Goal: Task Accomplishment & Management: Manage account settings

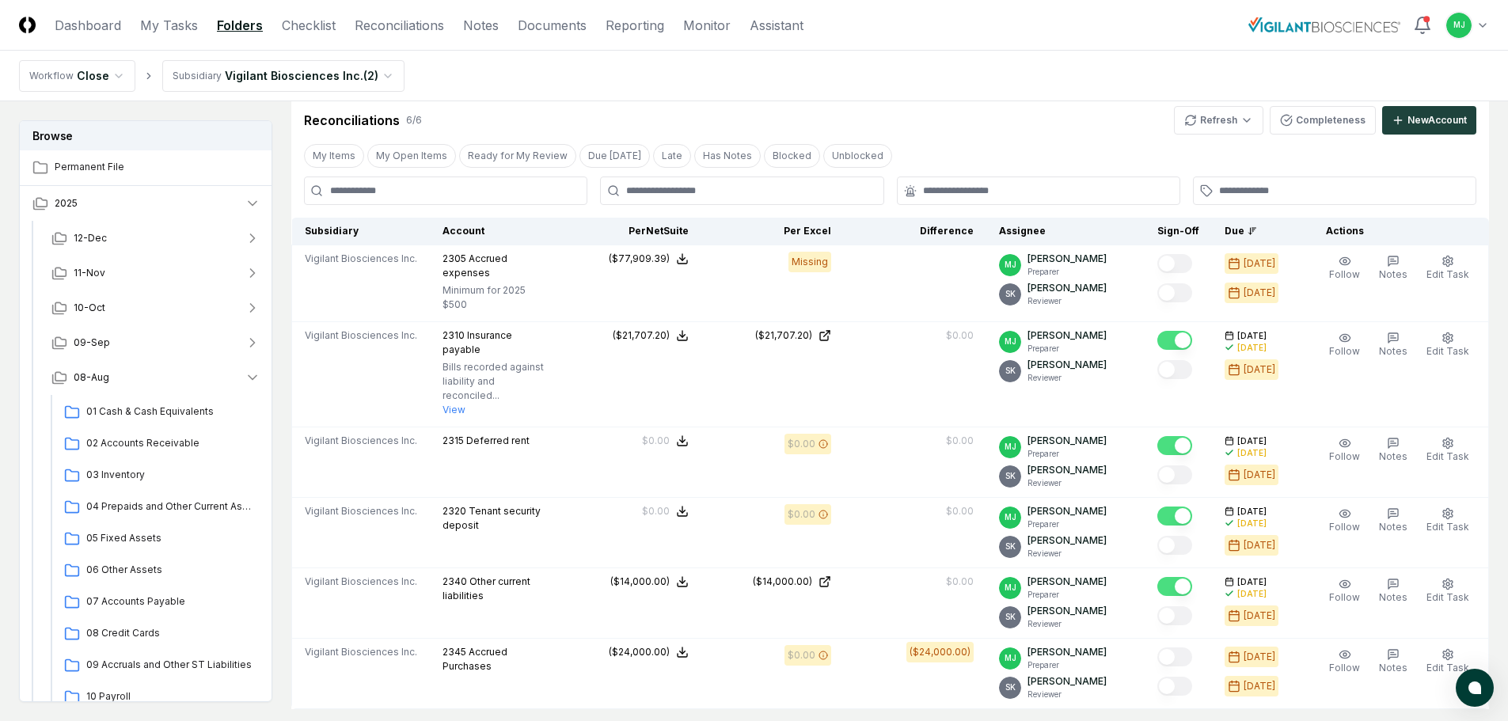
scroll to position [396, 0]
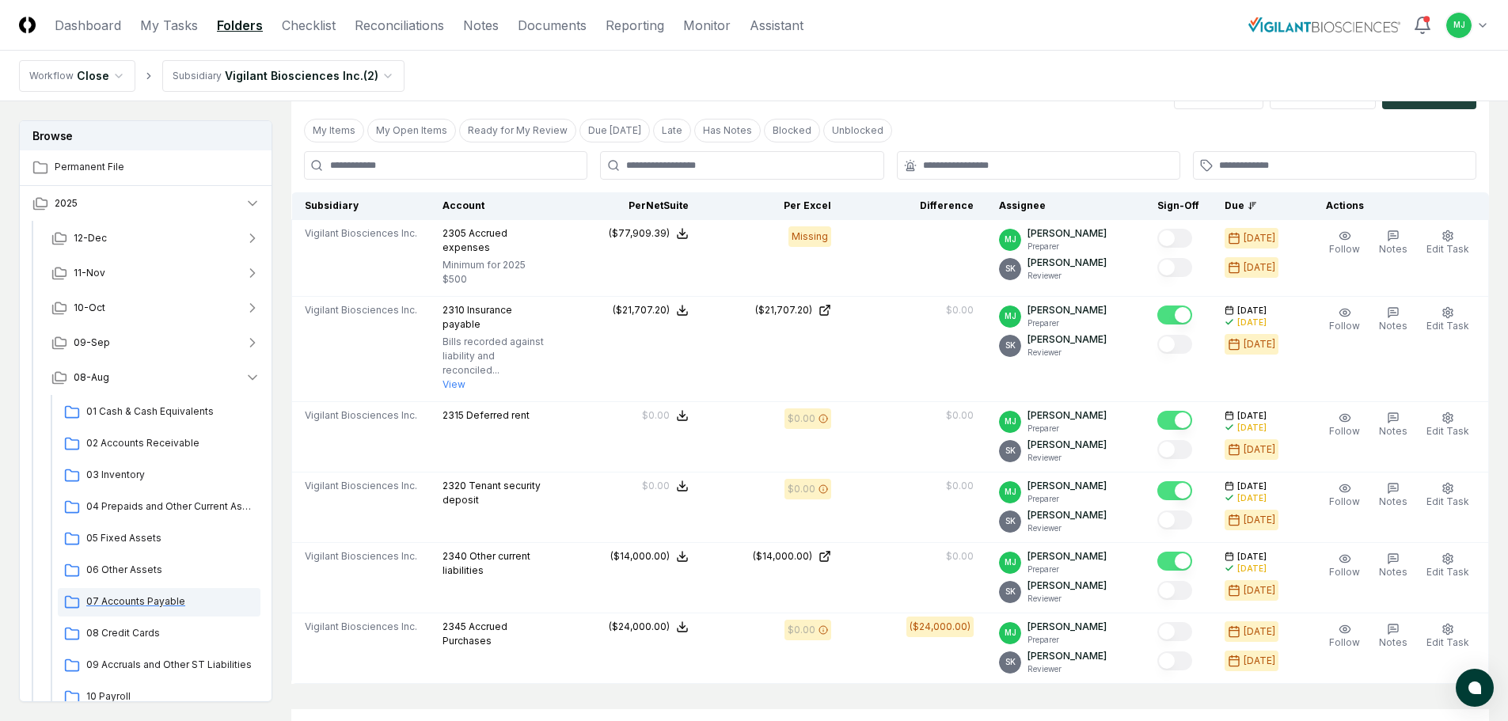
click at [142, 604] on span "07 Accounts Payable" at bounding box center [170, 601] width 168 height 14
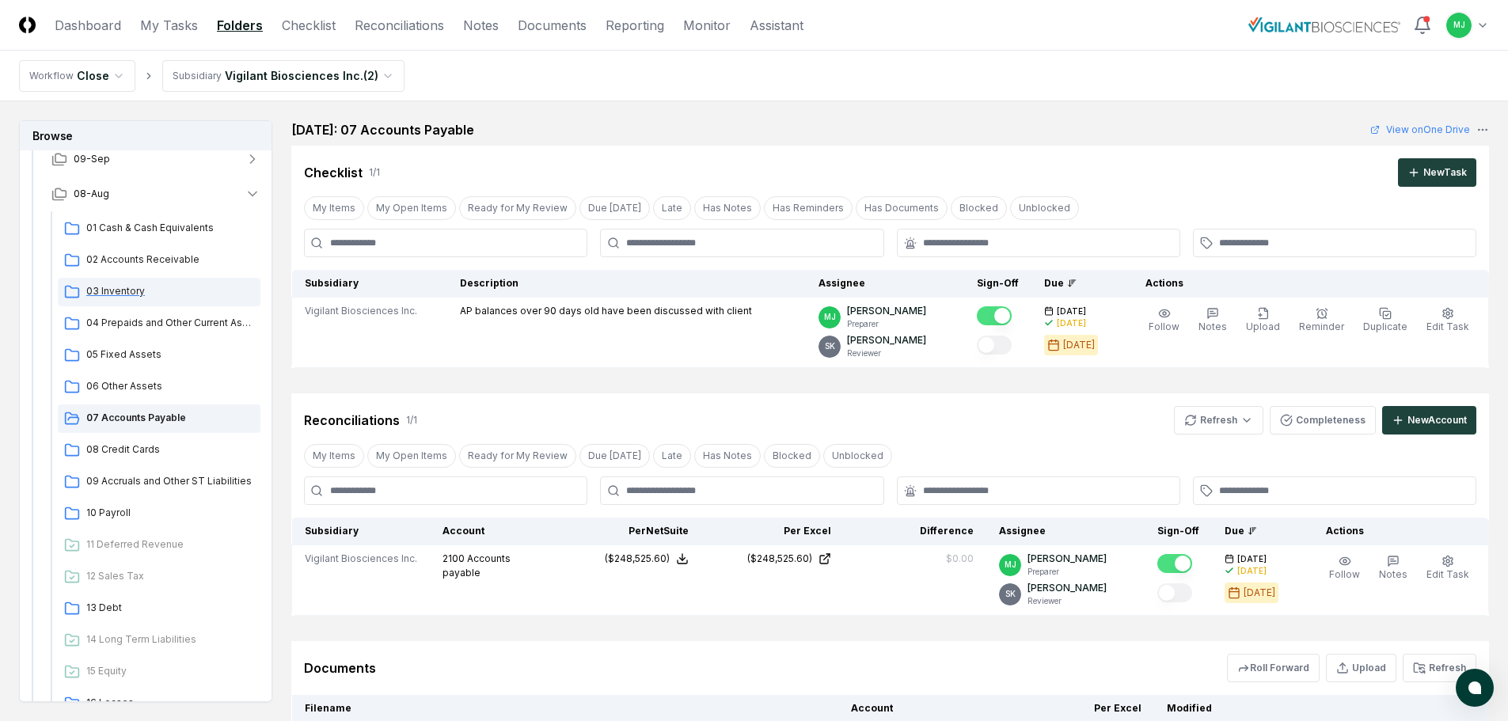
scroll to position [237, 0]
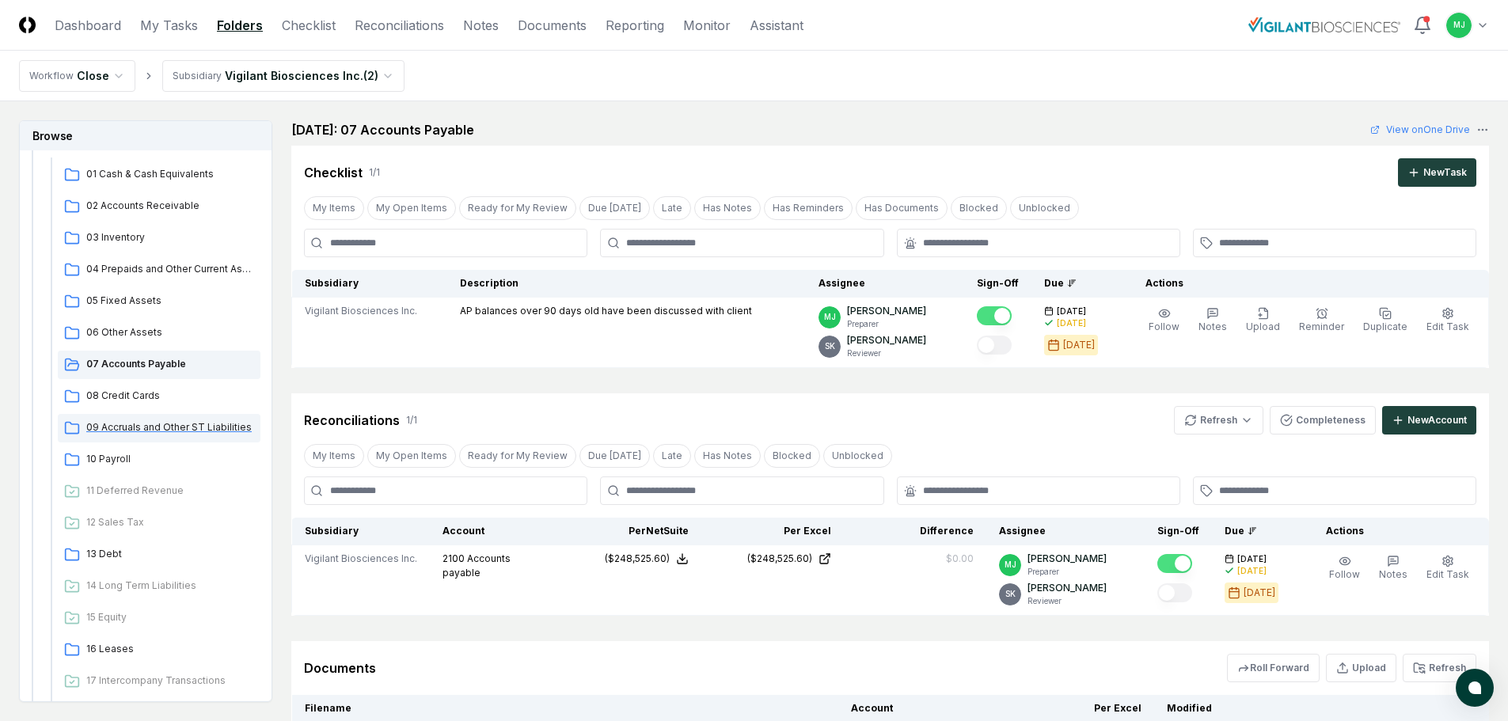
click at [135, 421] on span "09 Accruals and Other ST Liabilities" at bounding box center [170, 427] width 168 height 14
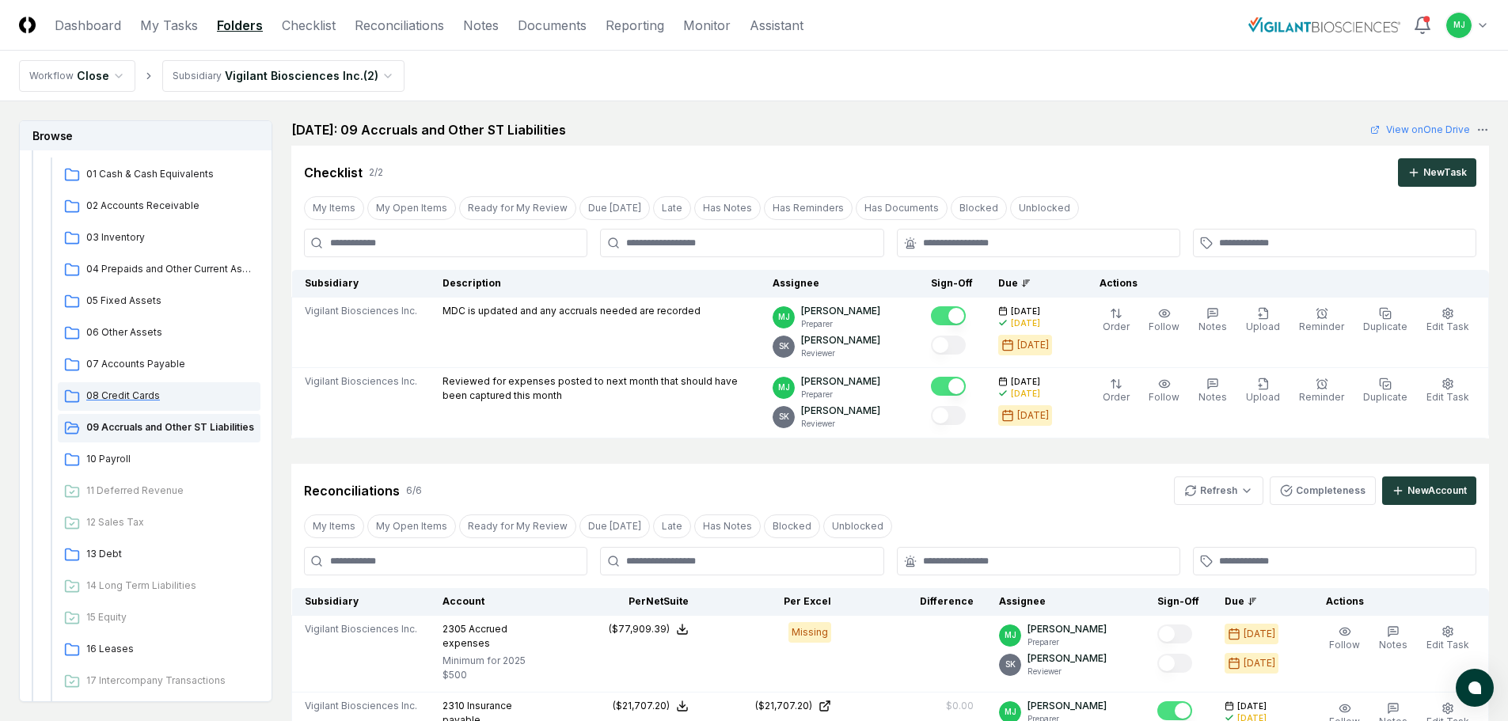
click at [137, 400] on span "08 Credit Cards" at bounding box center [170, 396] width 168 height 14
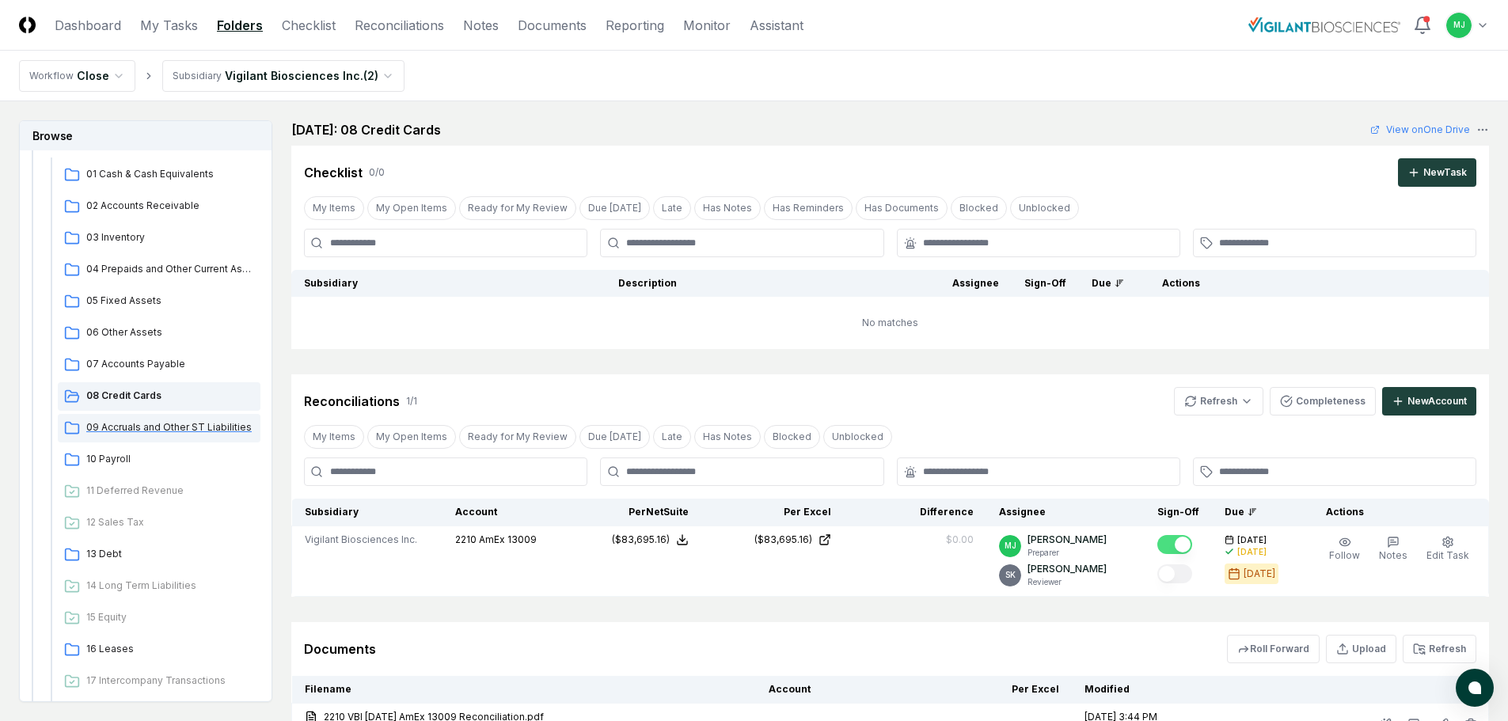
click at [161, 427] on span "09 Accruals and Other ST Liabilities" at bounding box center [170, 427] width 168 height 14
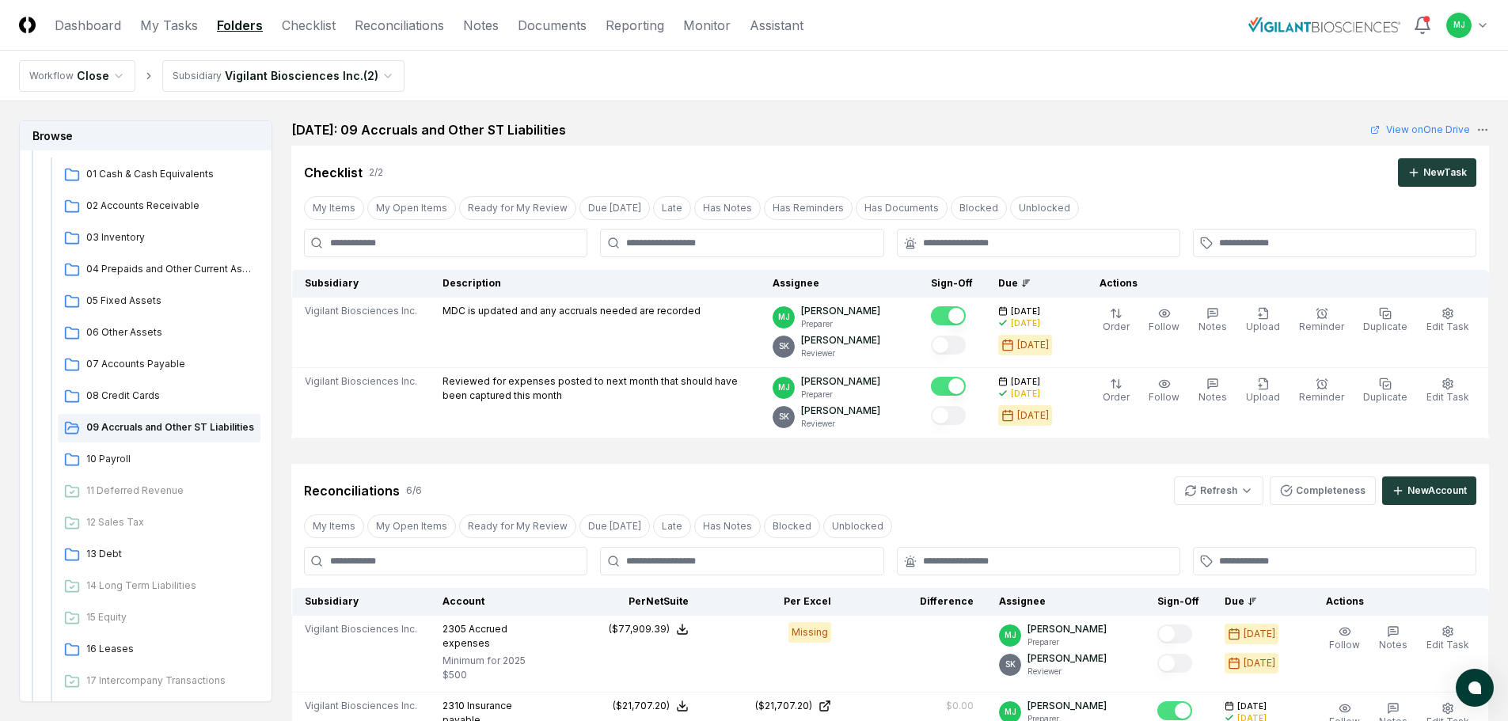
scroll to position [79, 0]
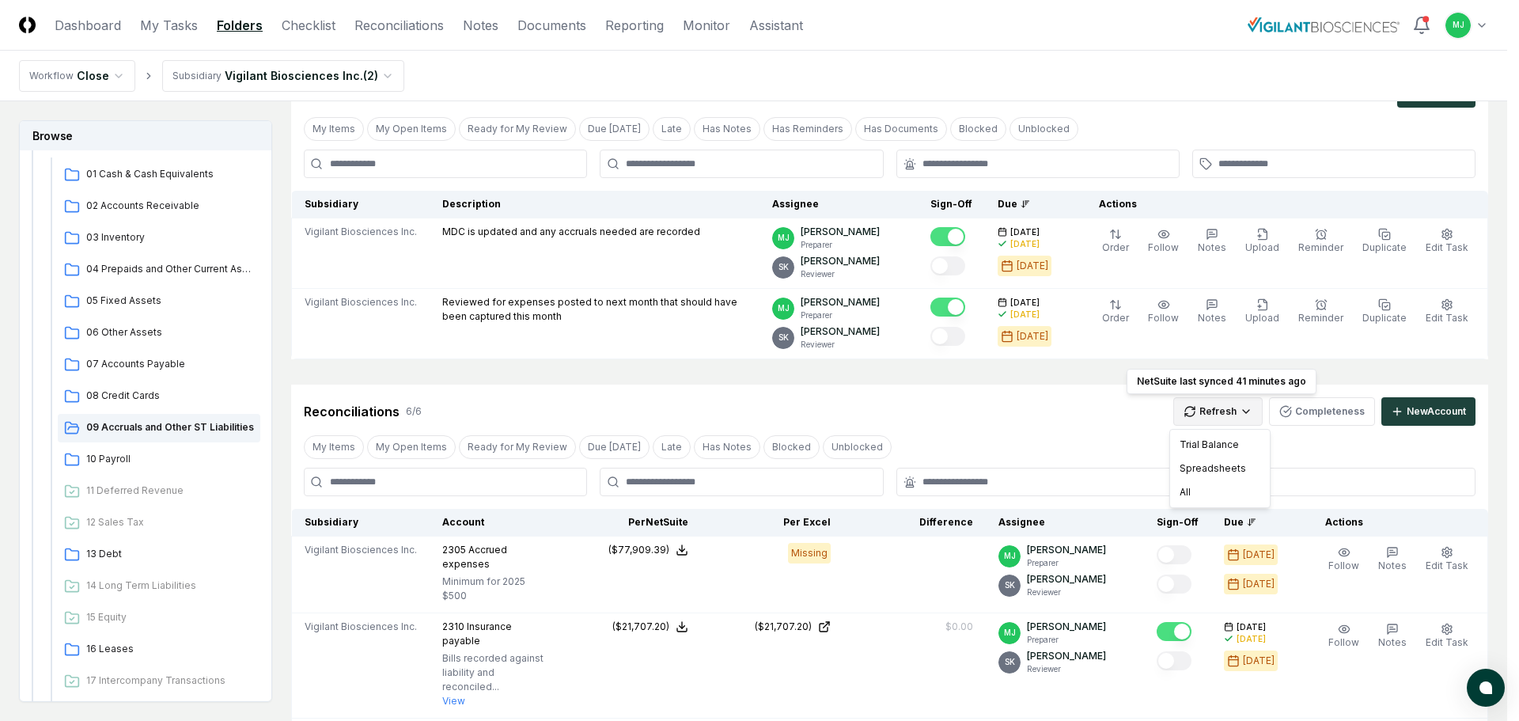
click at [1243, 412] on html "CloseCore Dashboard My Tasks Folders Checklist Reconciliations Notes Documents …" at bounding box center [759, 613] width 1519 height 1384
click at [1213, 473] on div "Spreadsheets" at bounding box center [1220, 469] width 93 height 24
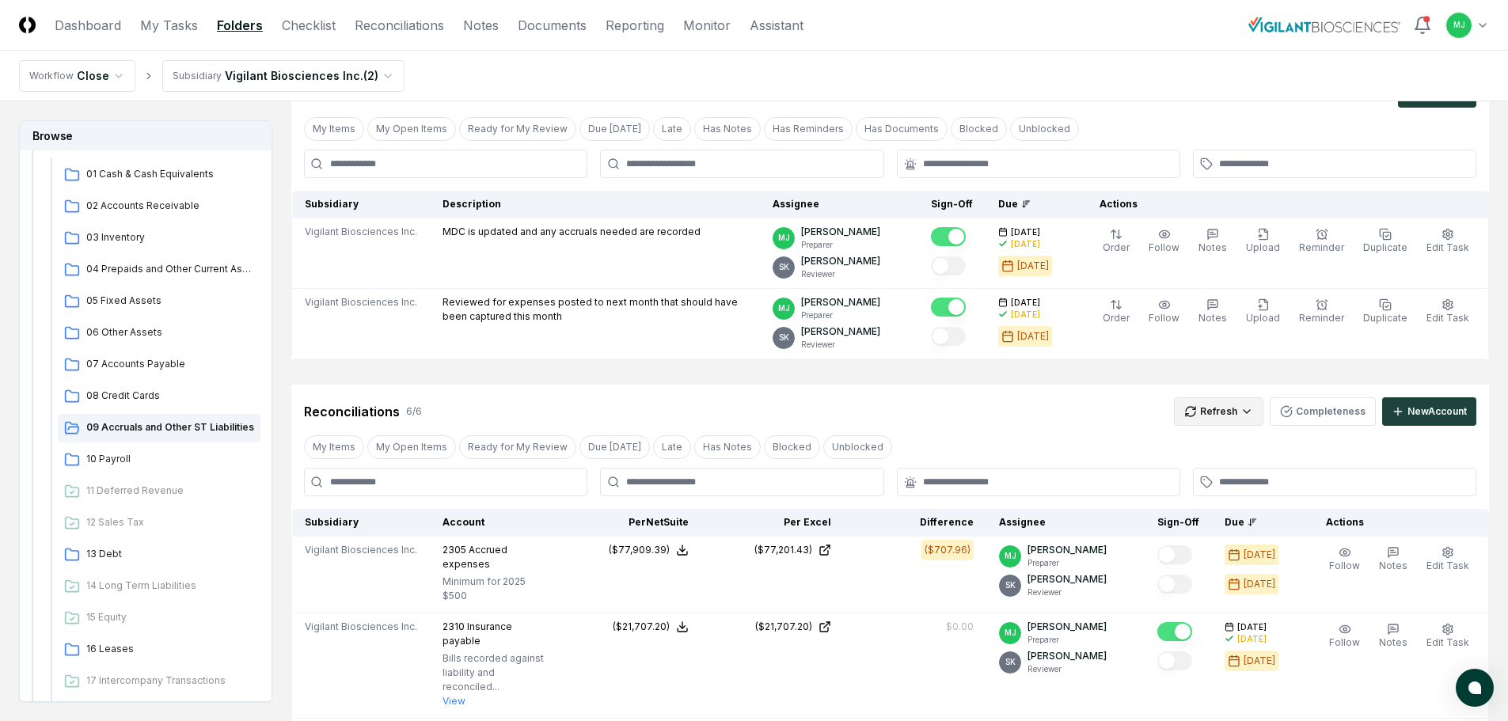
click at [1240, 410] on html "CloseCore Dashboard My Tasks Folders Checklist Reconciliations Notes Documents …" at bounding box center [754, 634] width 1508 height 1426
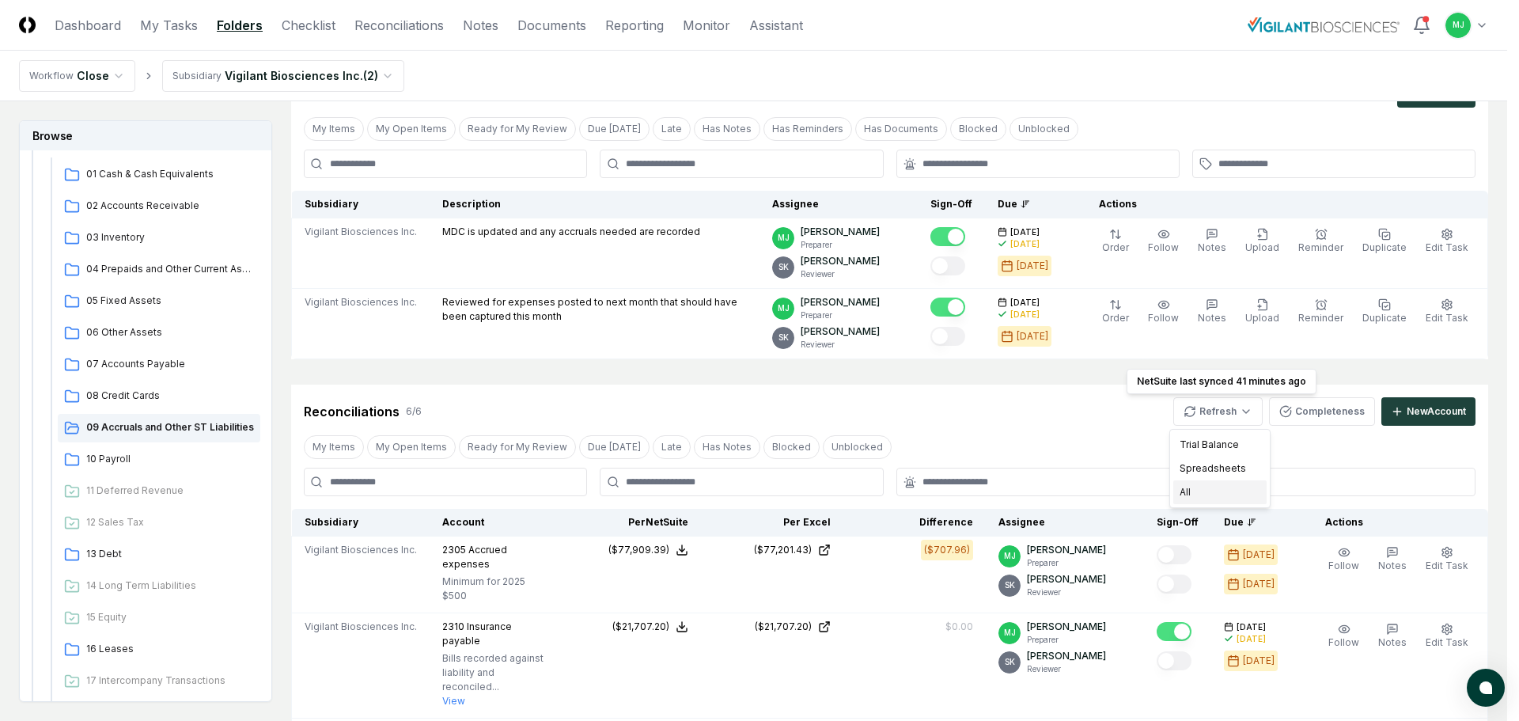
click at [1187, 495] on div "All" at bounding box center [1220, 492] width 93 height 24
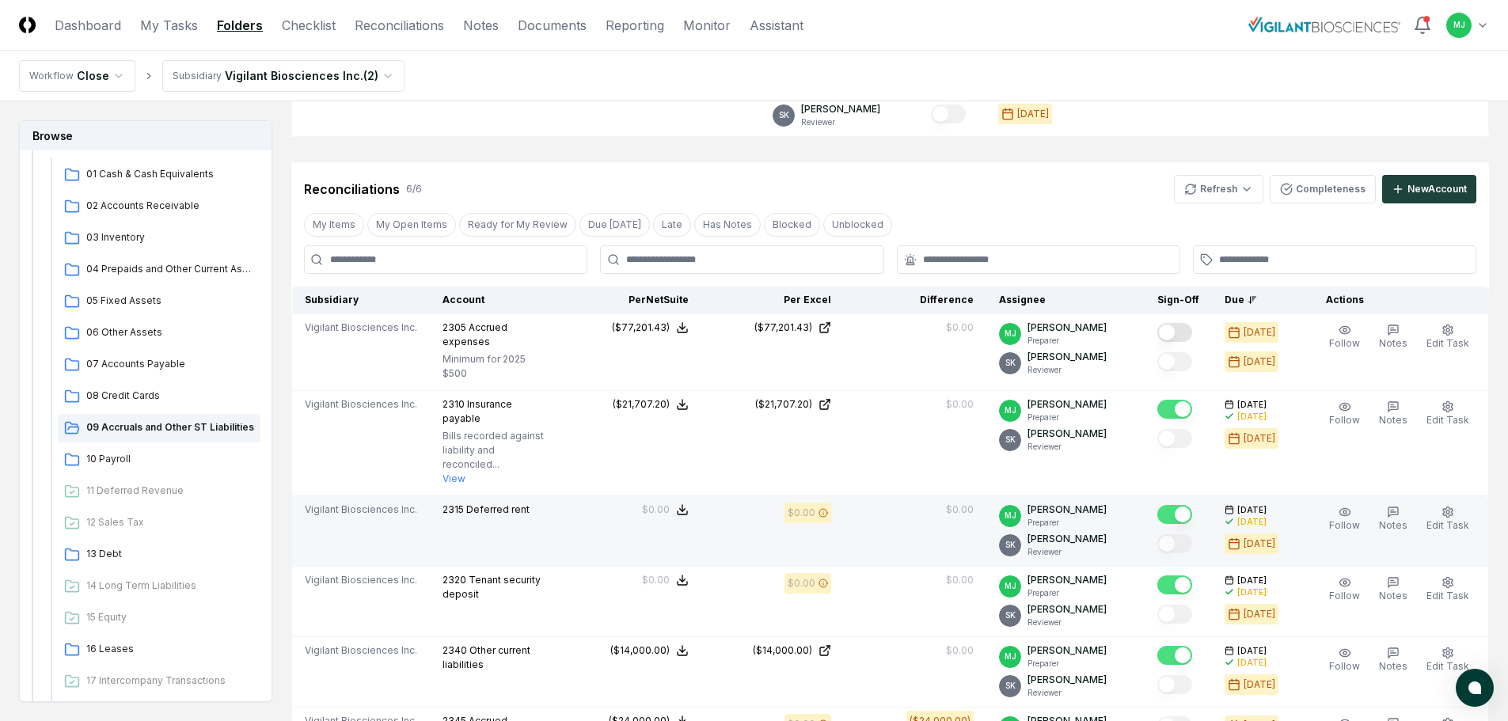
scroll to position [396, 0]
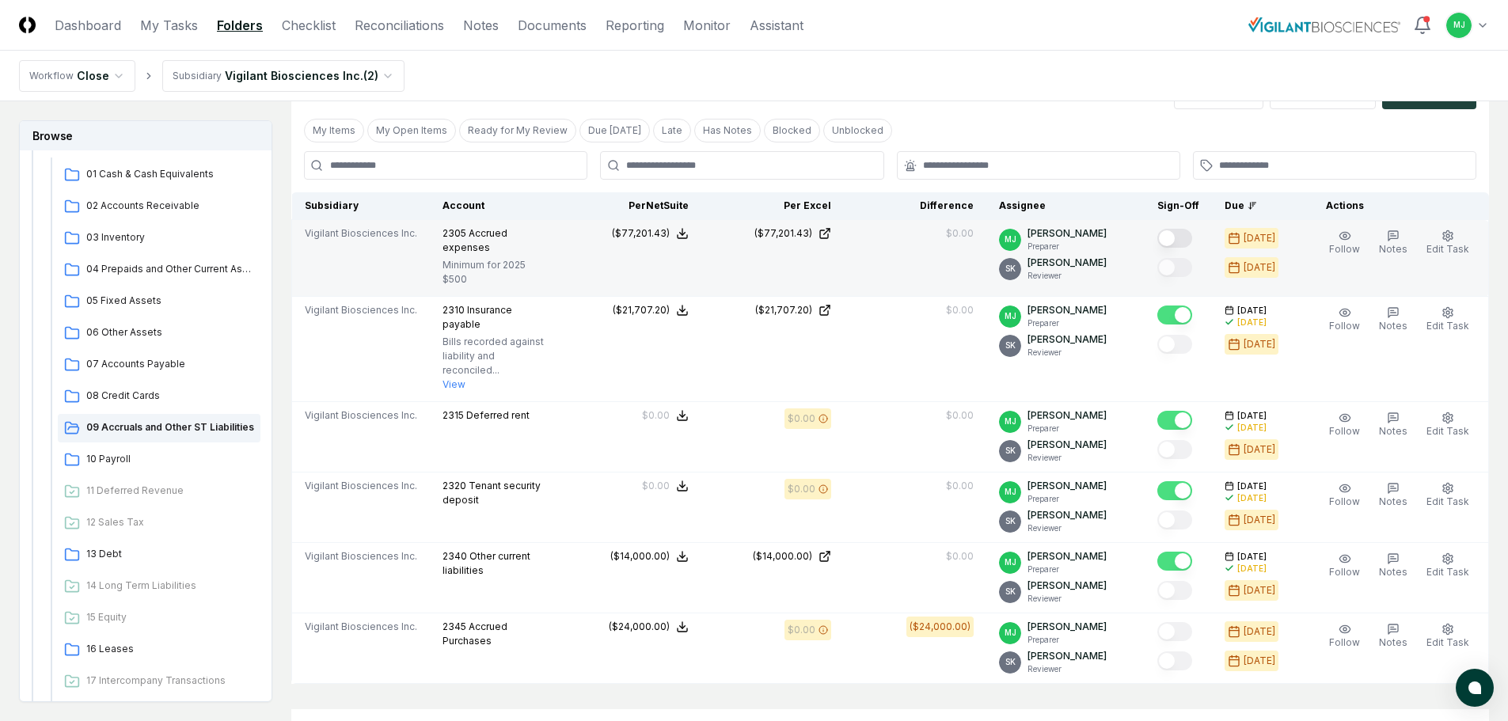
click at [1186, 233] on button "Mark complete" at bounding box center [1174, 238] width 35 height 19
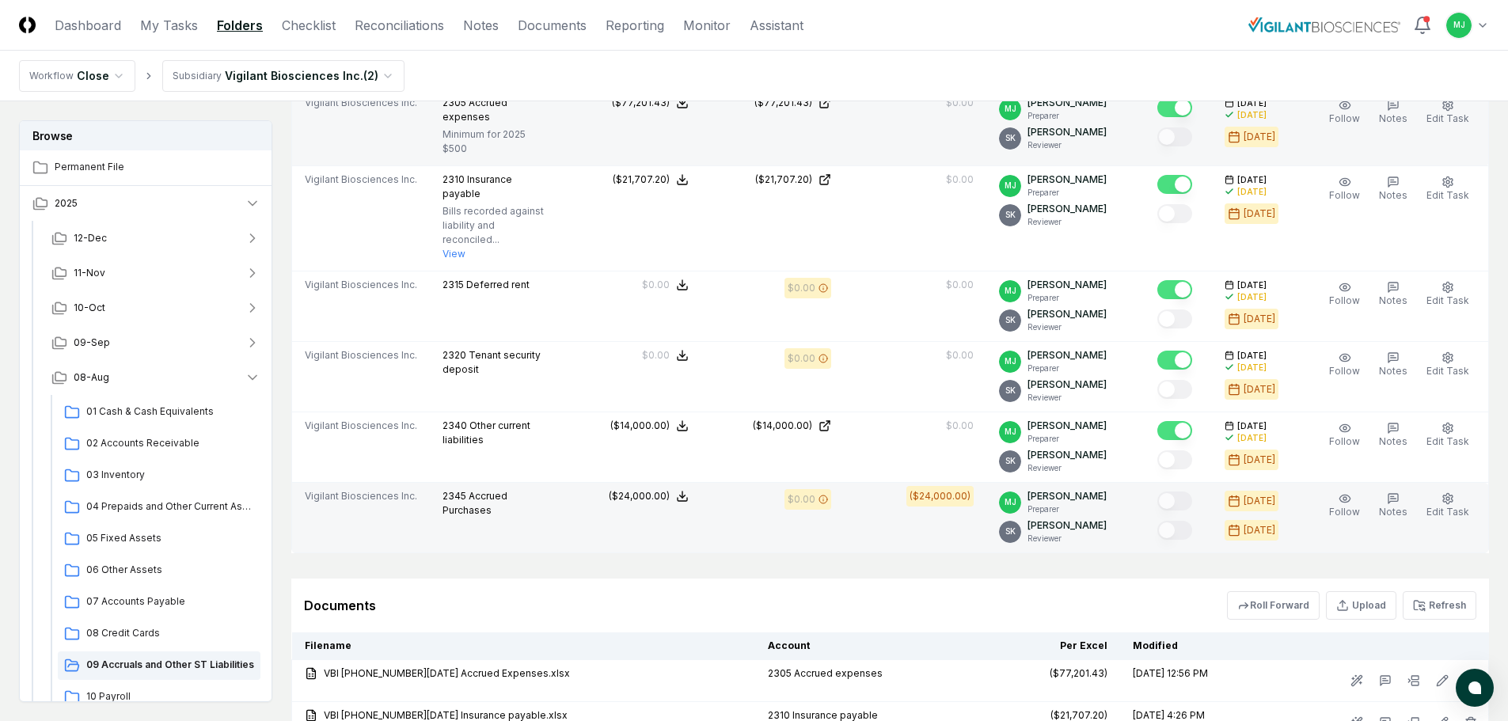
scroll to position [554, 0]
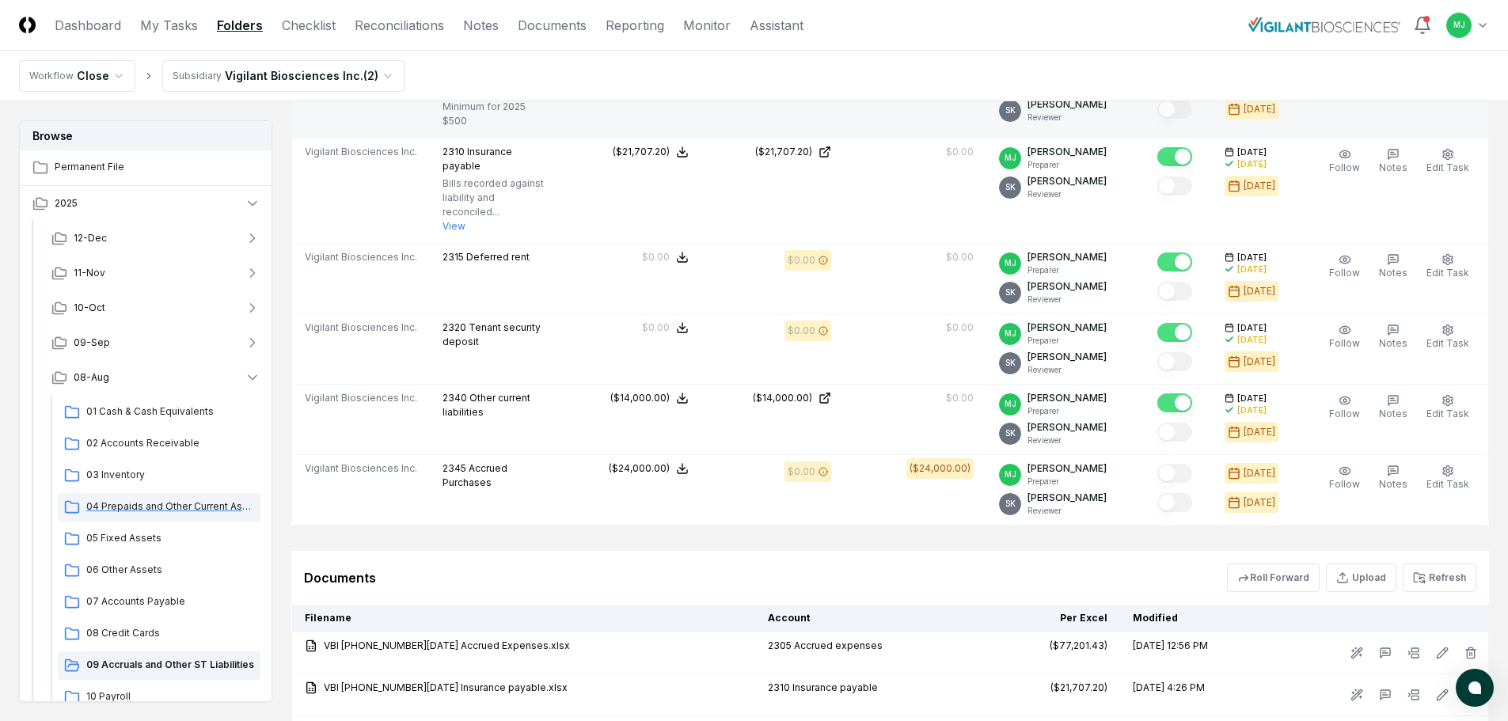
click at [185, 506] on span "04 Prepaids and Other Current Assets" at bounding box center [170, 506] width 168 height 14
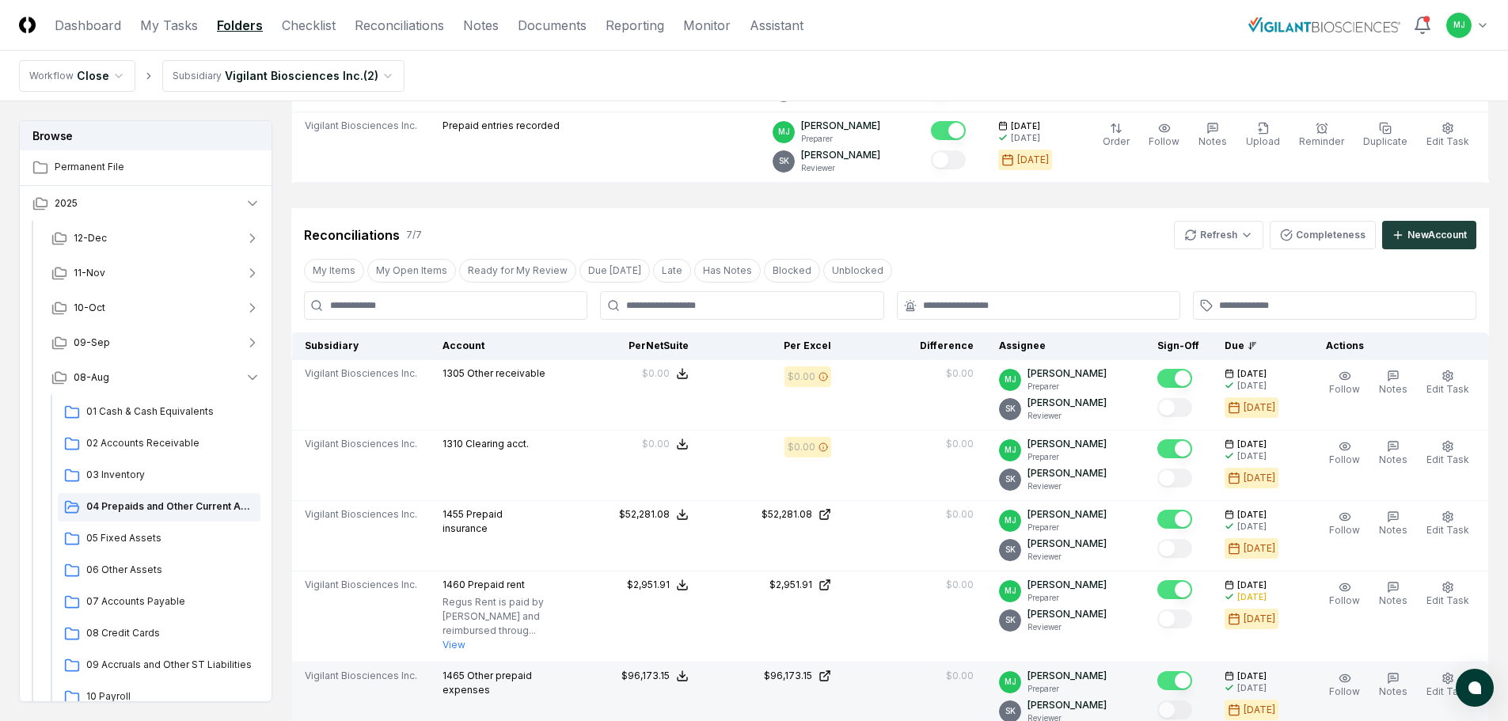
scroll to position [237, 0]
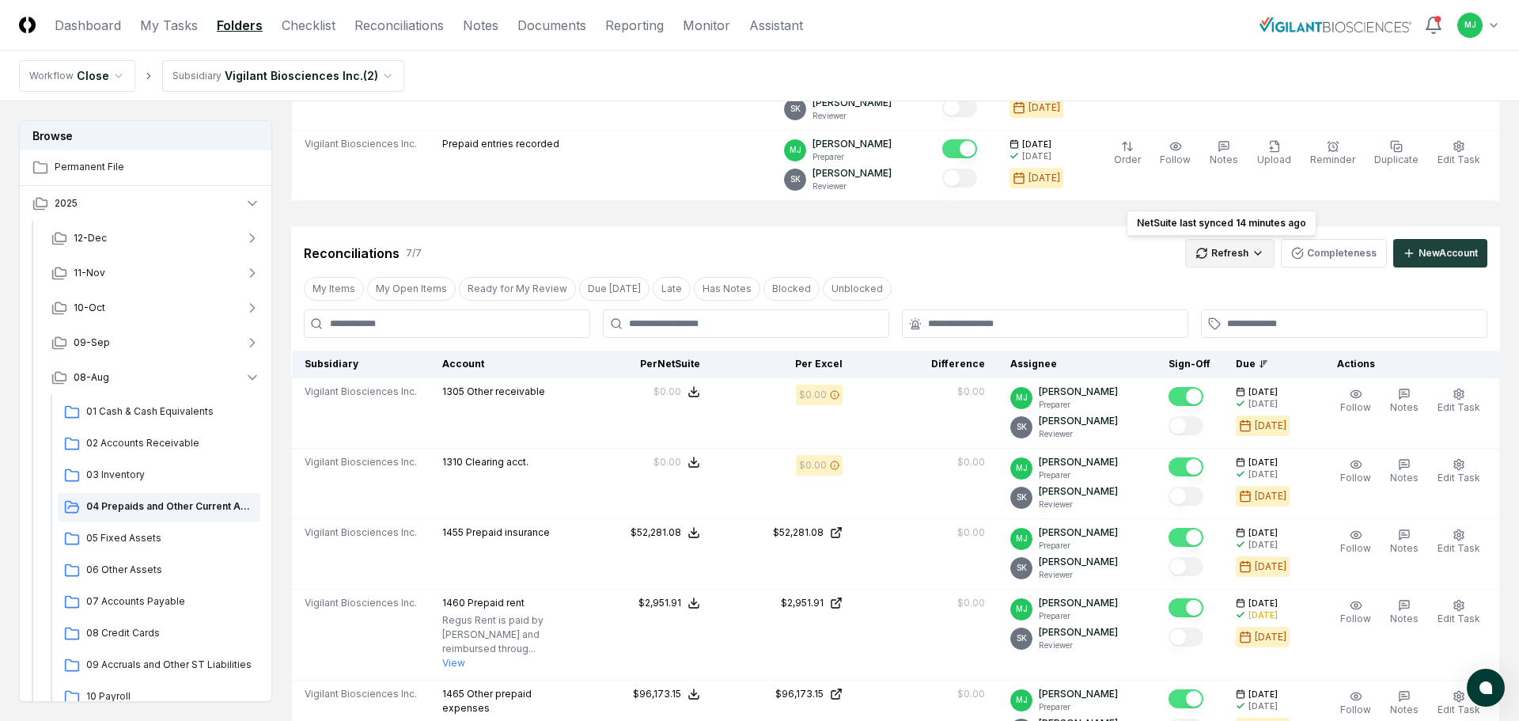
click at [1223, 247] on html "CloseCore Dashboard My Tasks Folders Checklist Reconciliations Notes Documents …" at bounding box center [759, 564] width 1519 height 1602
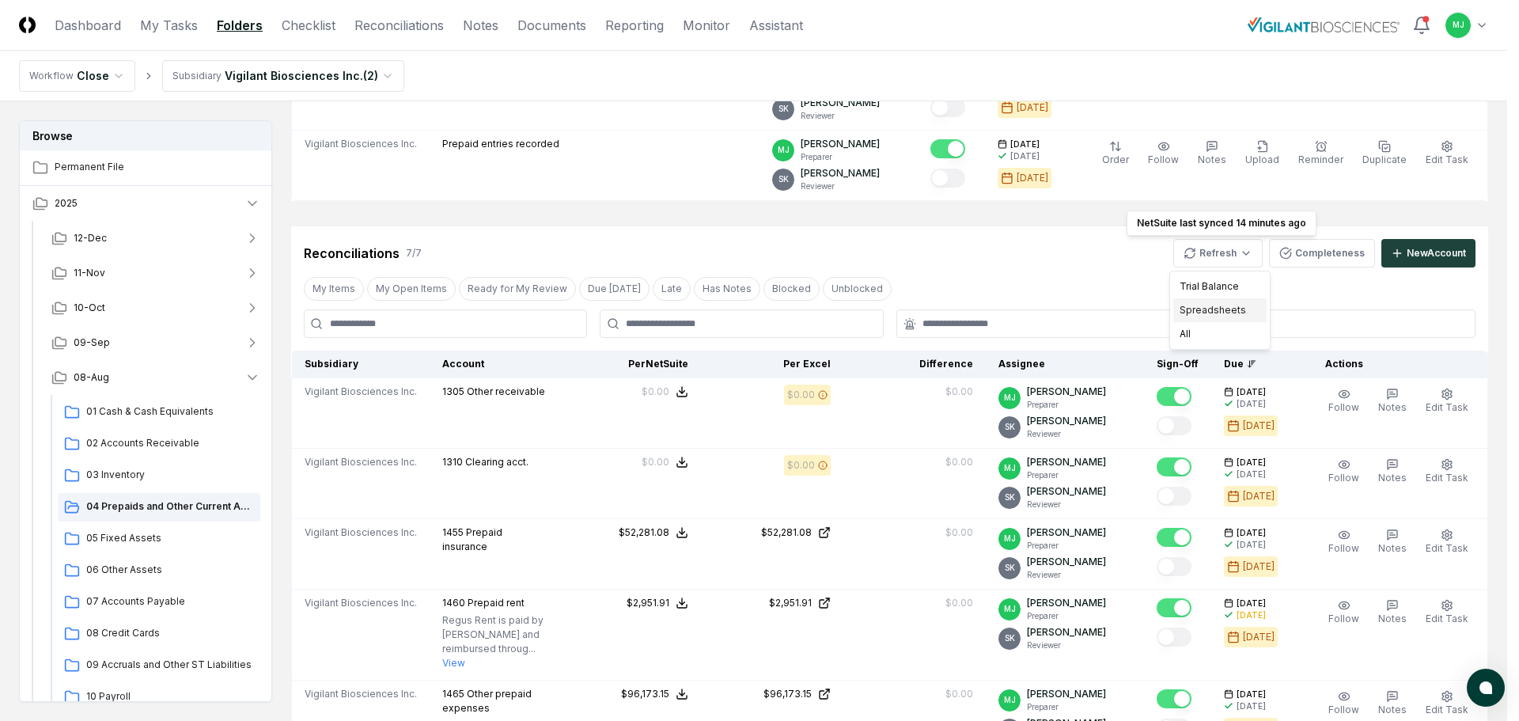
click at [1207, 307] on div "Spreadsheets" at bounding box center [1220, 310] width 93 height 24
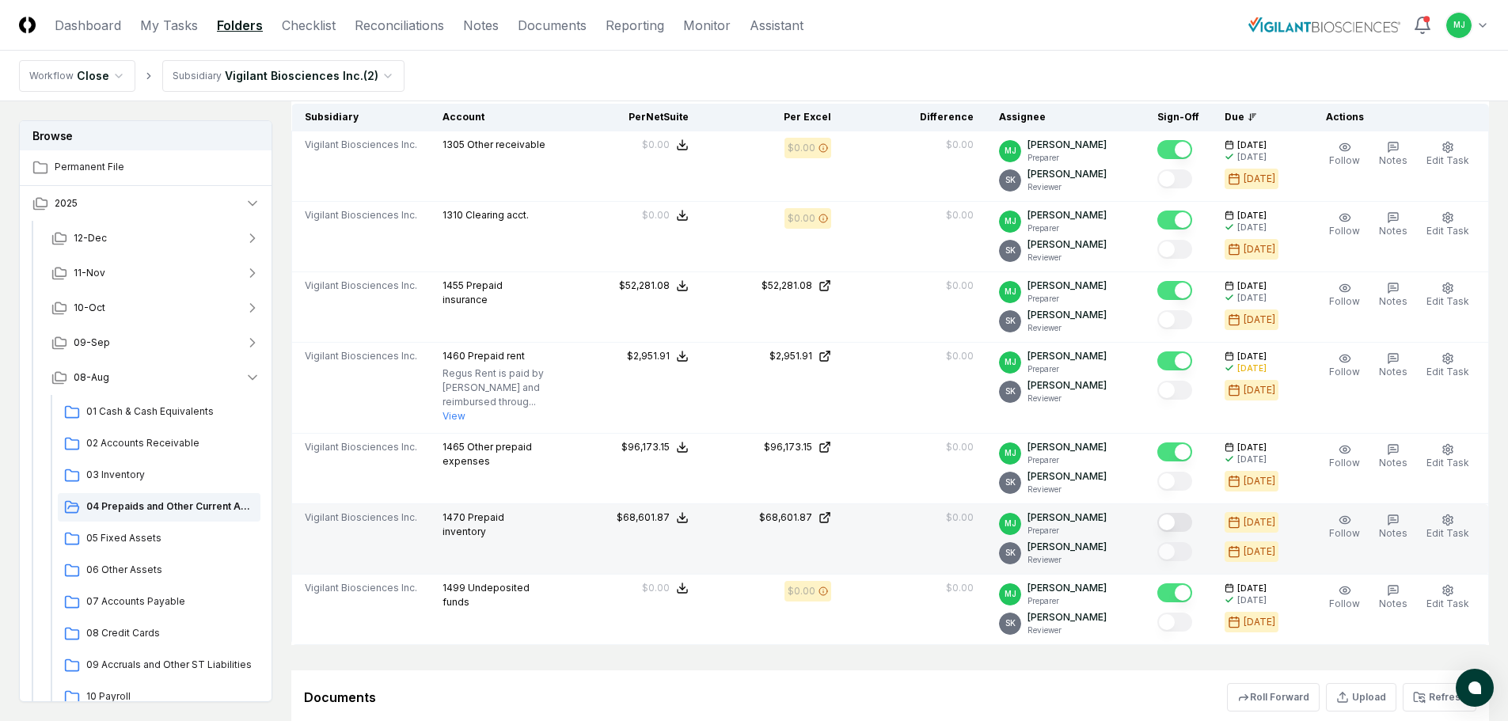
scroll to position [475, 0]
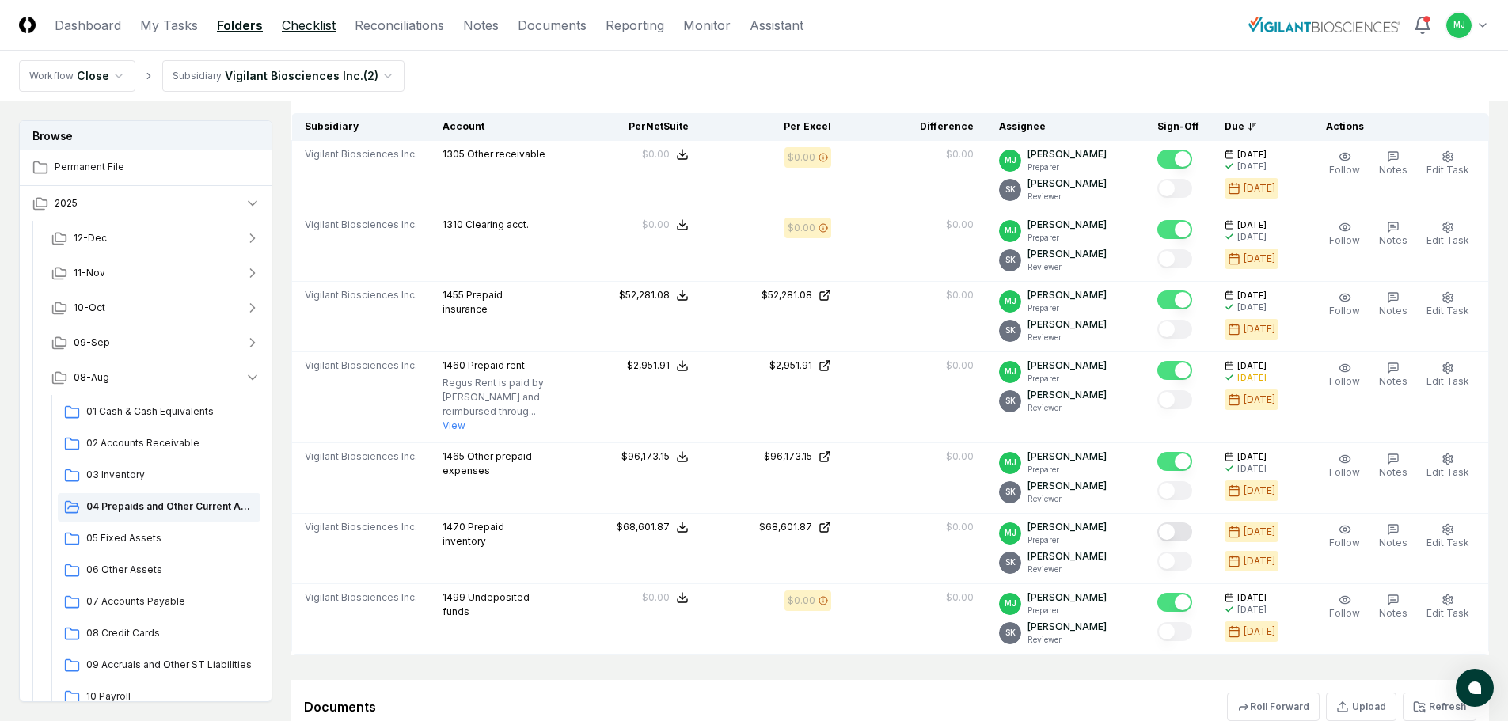
click at [320, 32] on link "Checklist" at bounding box center [309, 25] width 54 height 19
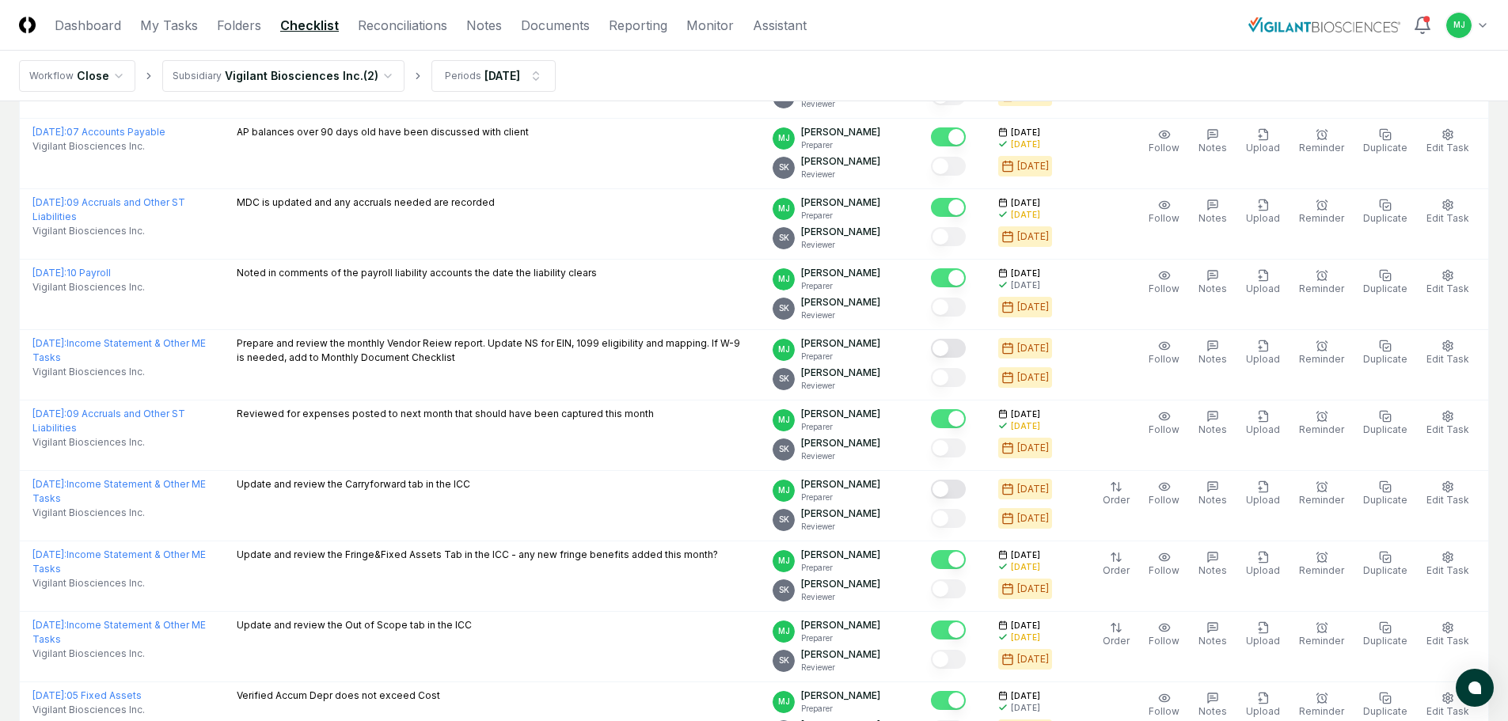
scroll to position [791, 0]
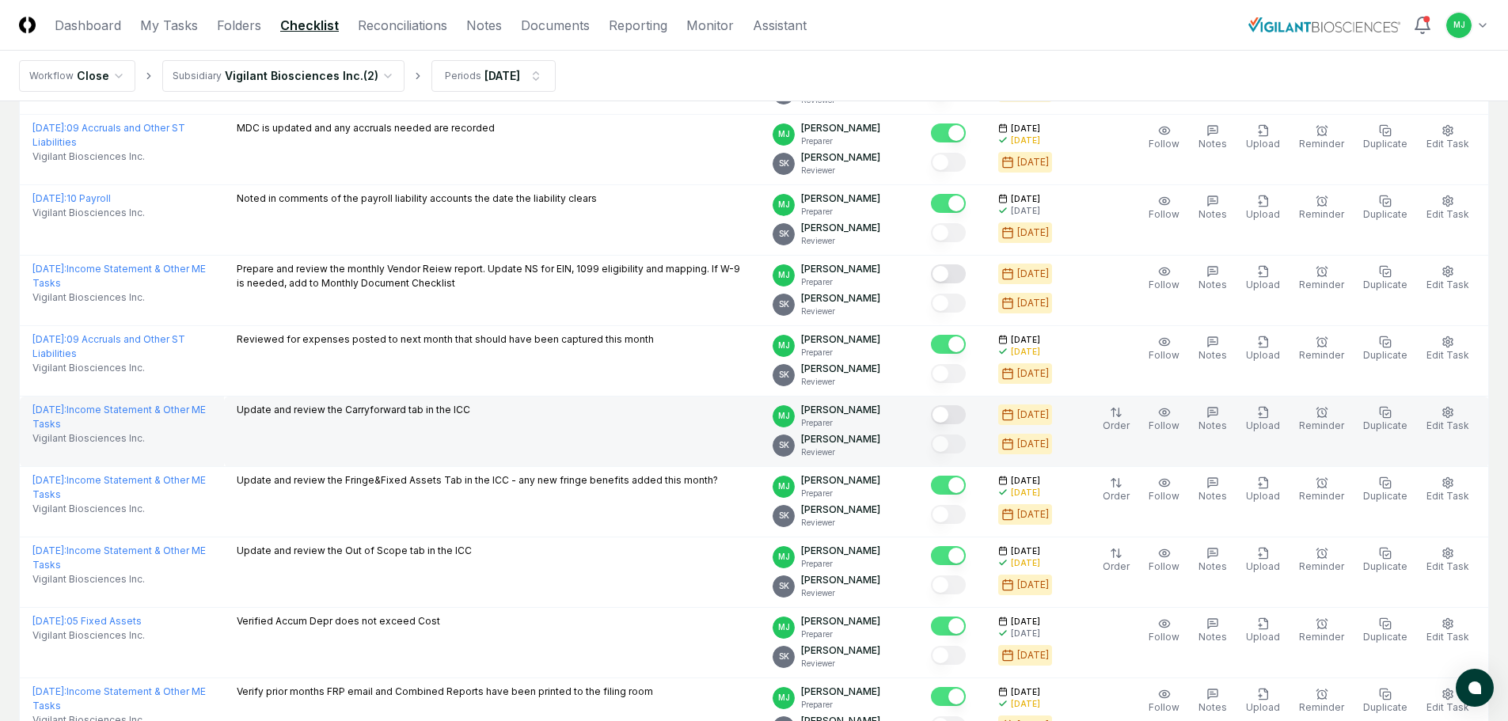
click at [966, 414] on button "Mark complete" at bounding box center [948, 414] width 35 height 19
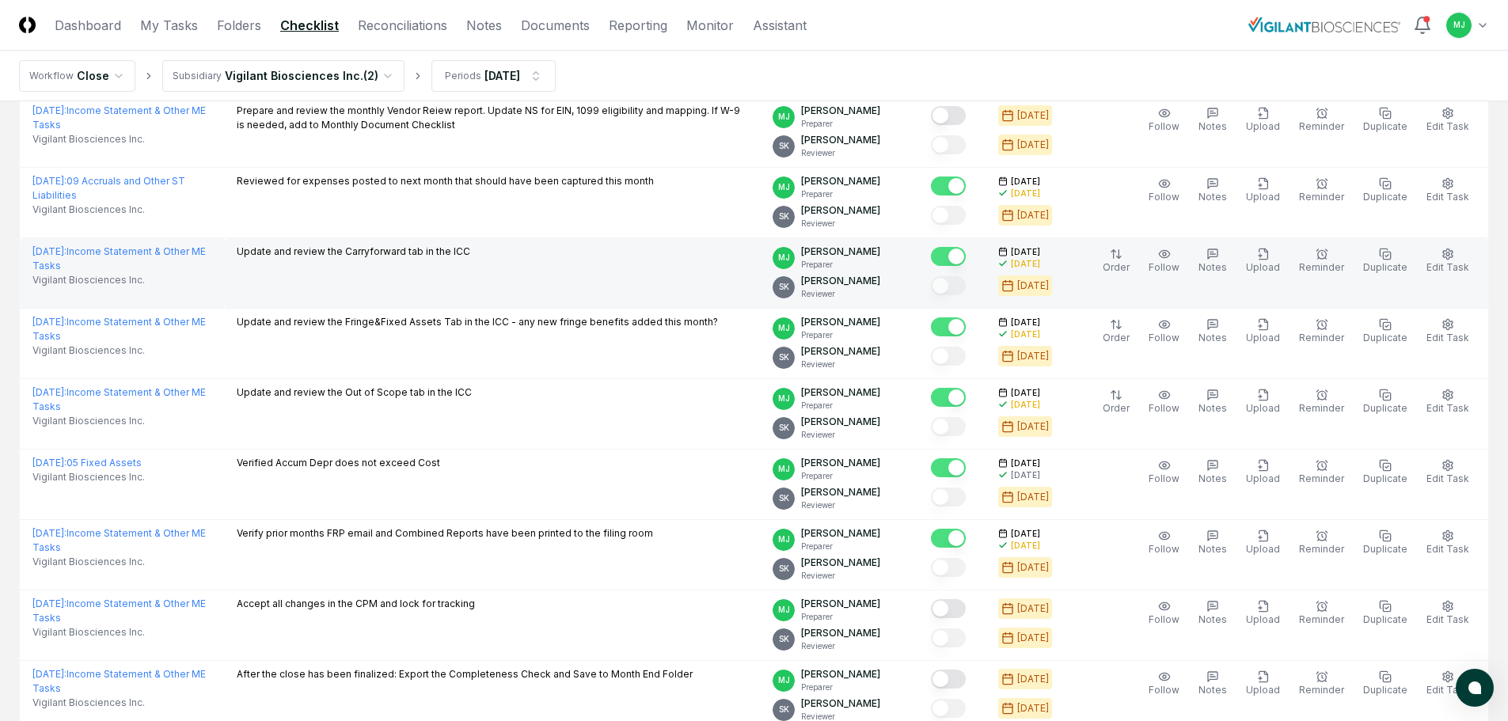
scroll to position [1029, 0]
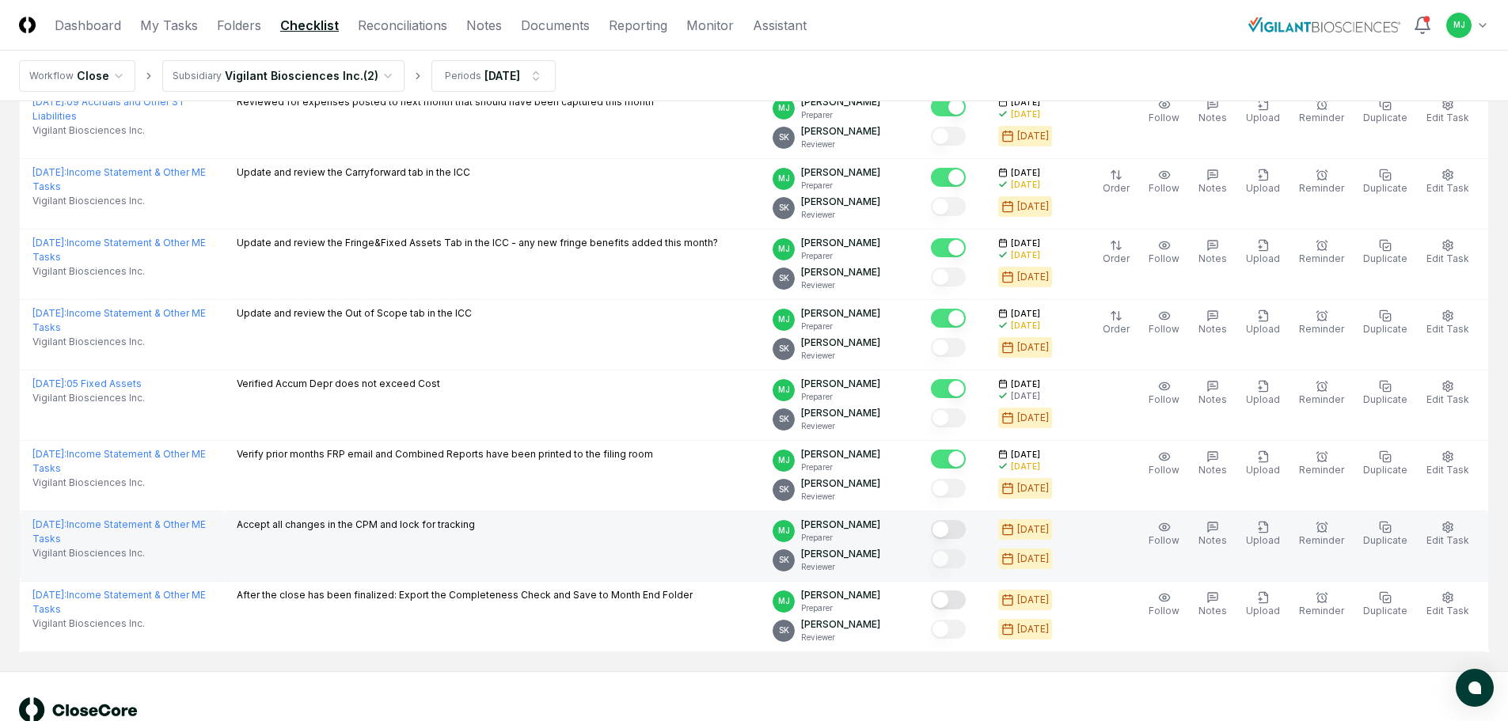
click at [966, 529] on button "Mark complete" at bounding box center [948, 529] width 35 height 19
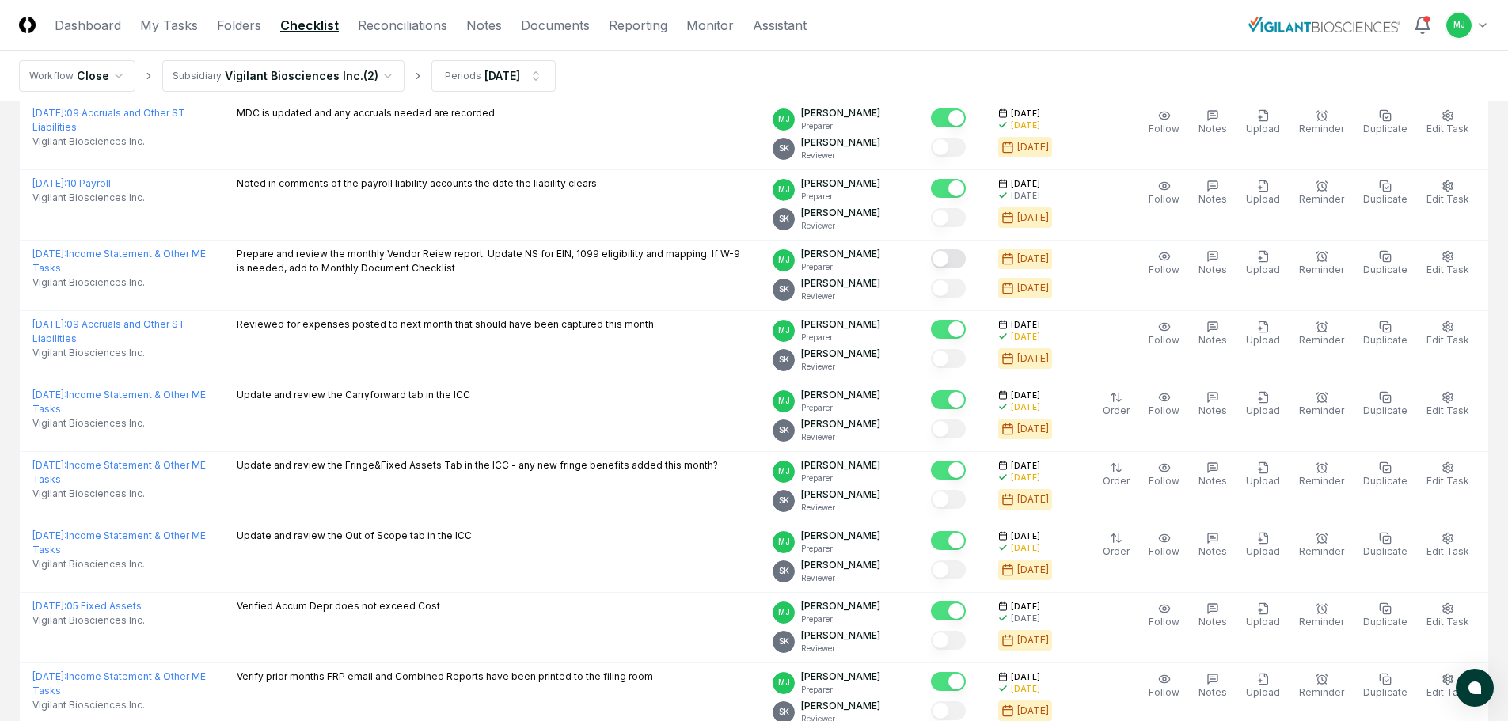
scroll to position [791, 0]
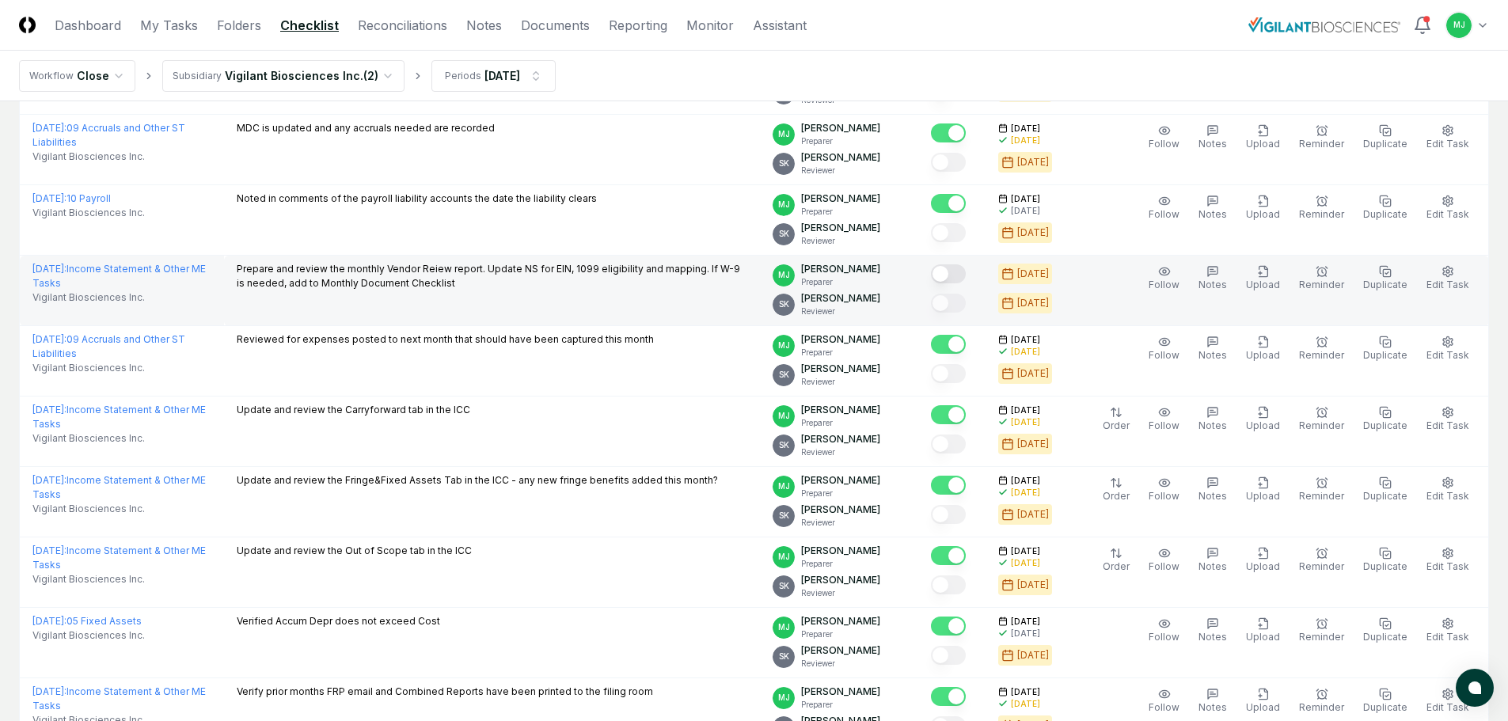
click at [966, 283] on button "Mark complete" at bounding box center [948, 273] width 35 height 19
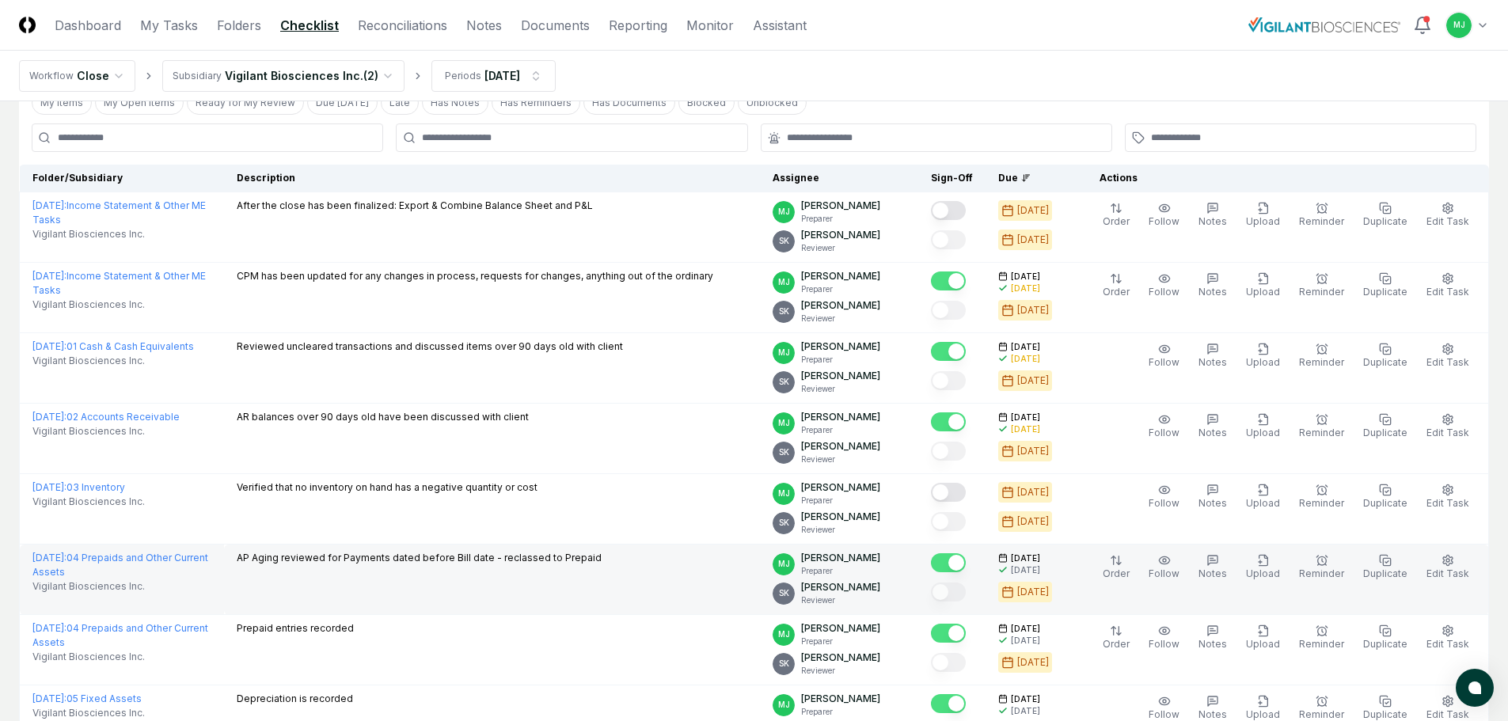
scroll to position [79, 0]
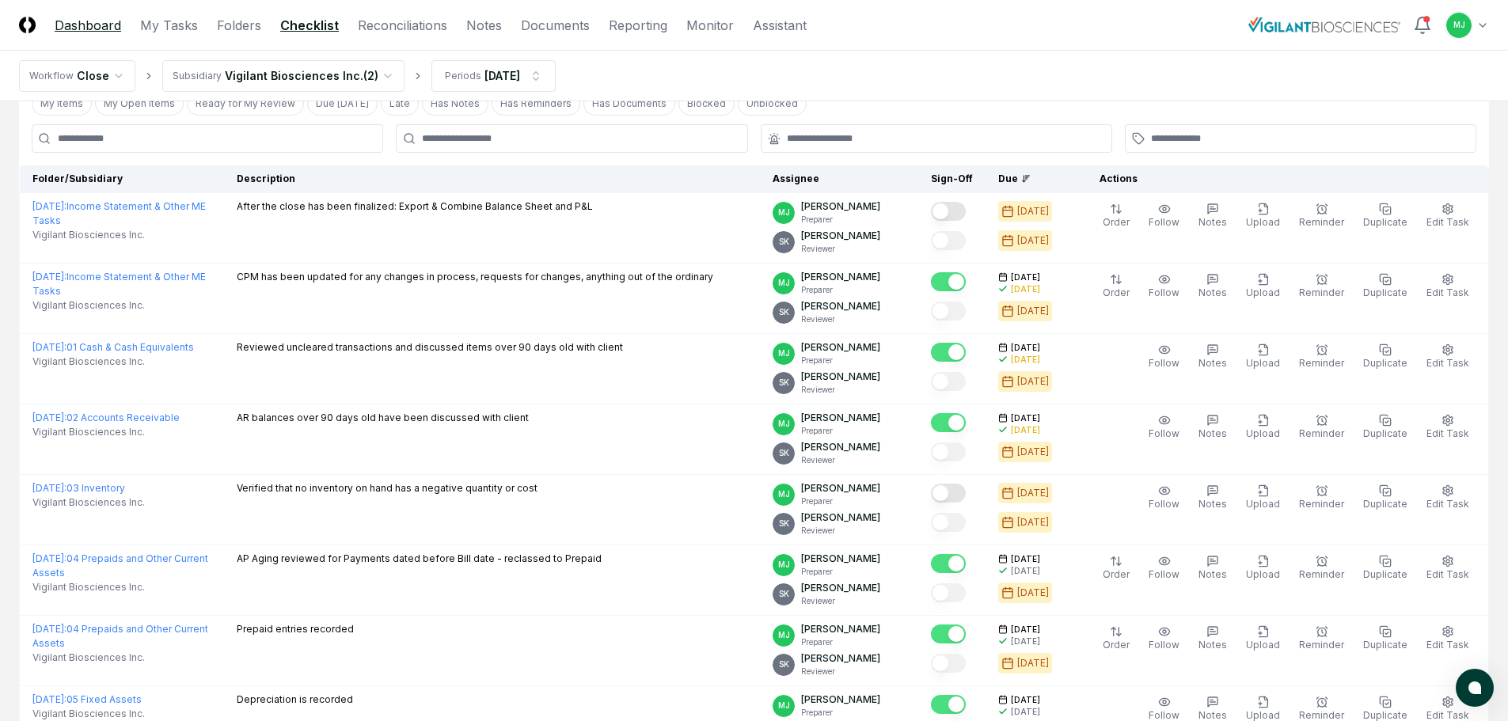
click at [107, 25] on link "Dashboard" at bounding box center [88, 25] width 66 height 19
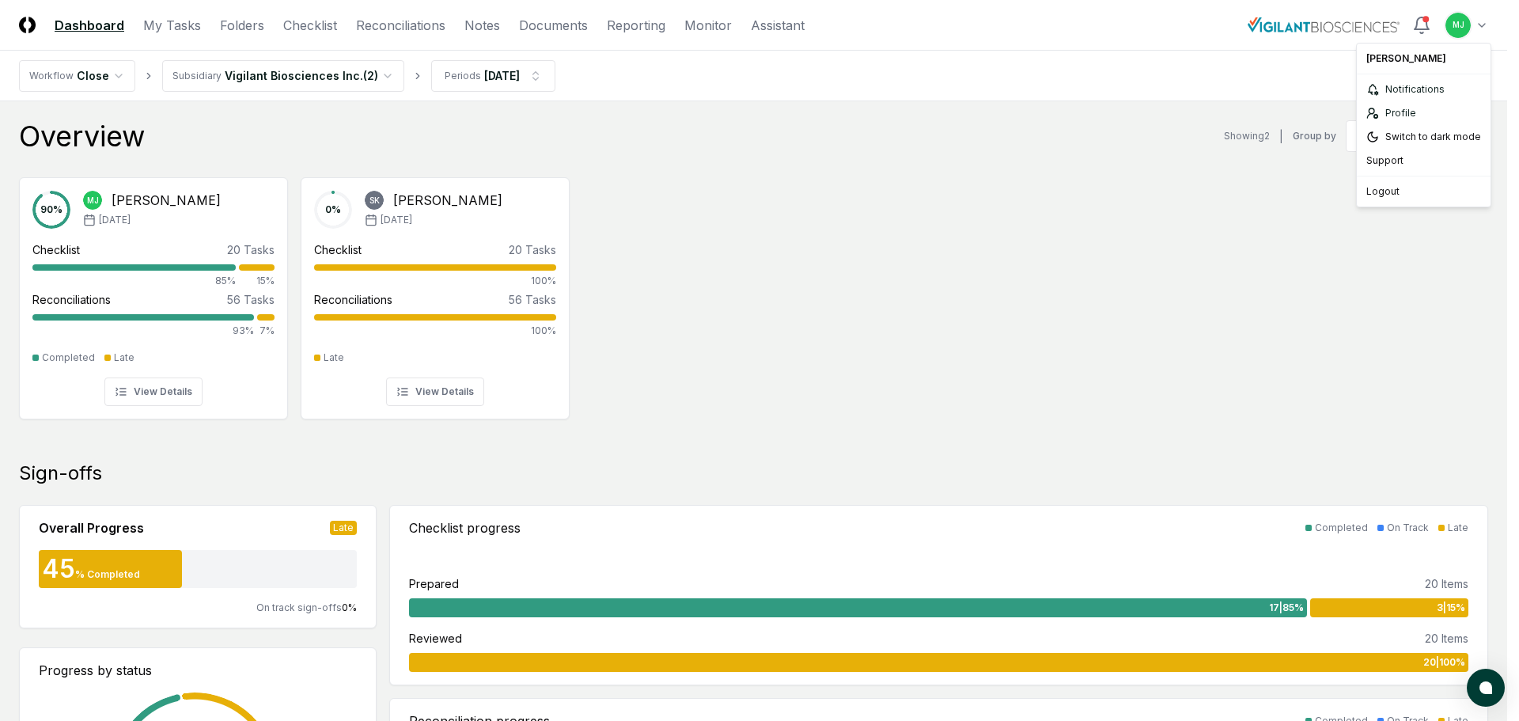
click at [1390, 184] on div "Logout" at bounding box center [1423, 192] width 127 height 24
